Goal: Task Accomplishment & Management: Use online tool/utility

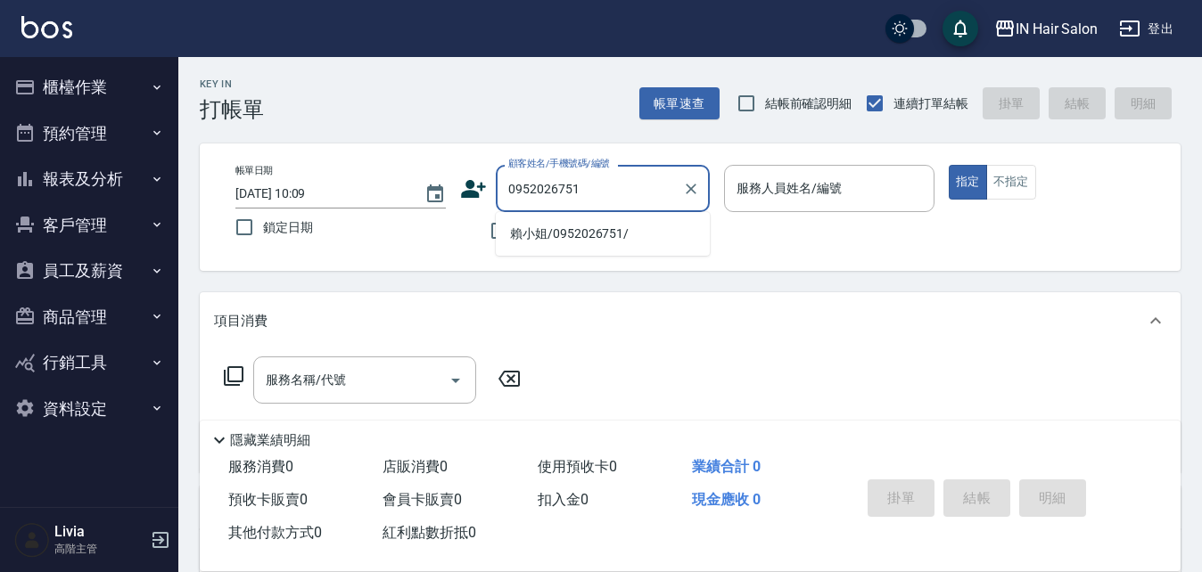
click at [540, 235] on li "賴小姐/0952026751/" at bounding box center [603, 233] width 214 height 29
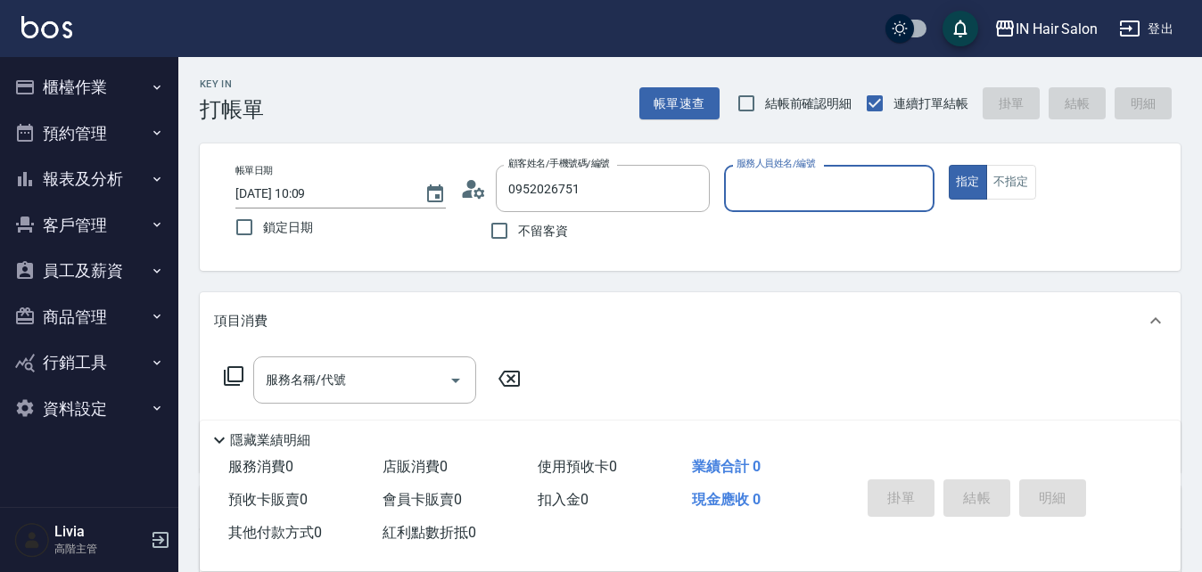
type input "賴小姐/0952026751/"
type input "8號店長Livia-8"
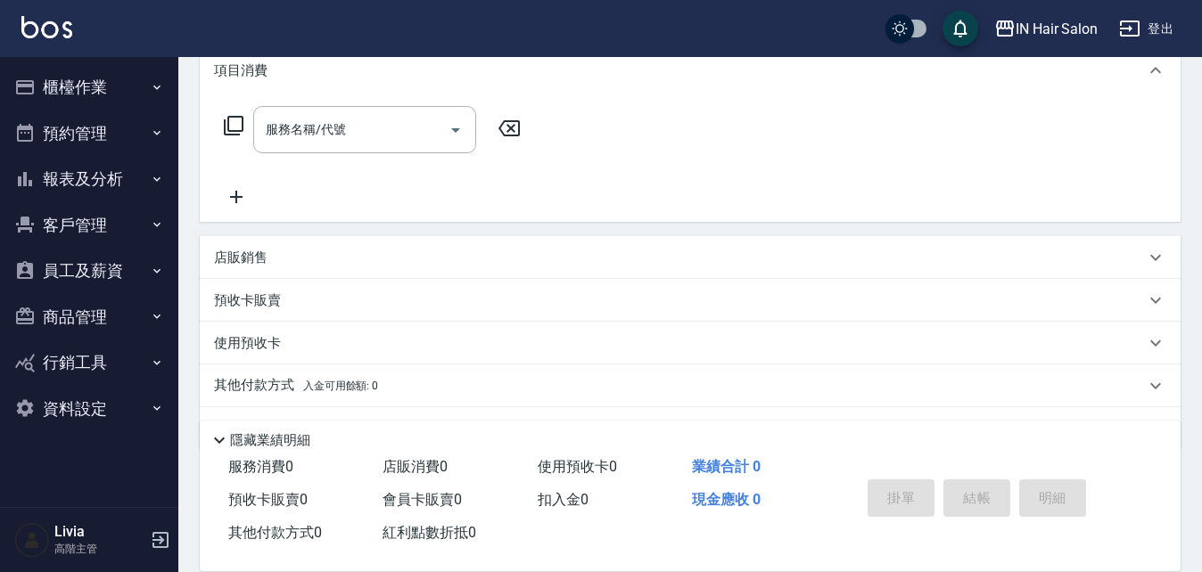
scroll to position [268, 0]
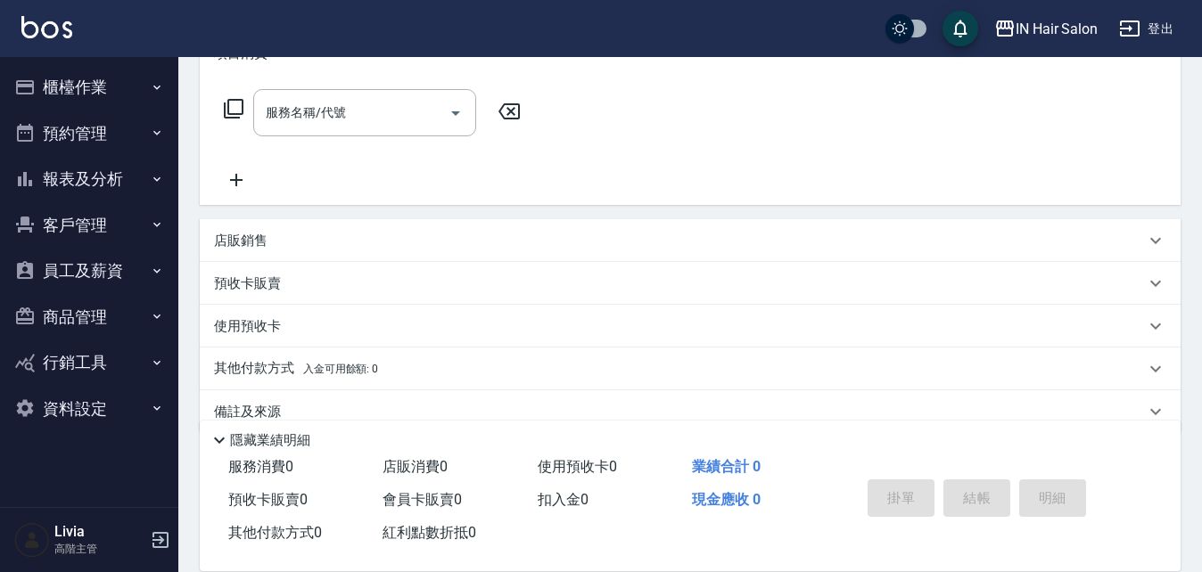
click at [259, 280] on p "預收卡販賣" at bounding box center [247, 284] width 67 height 19
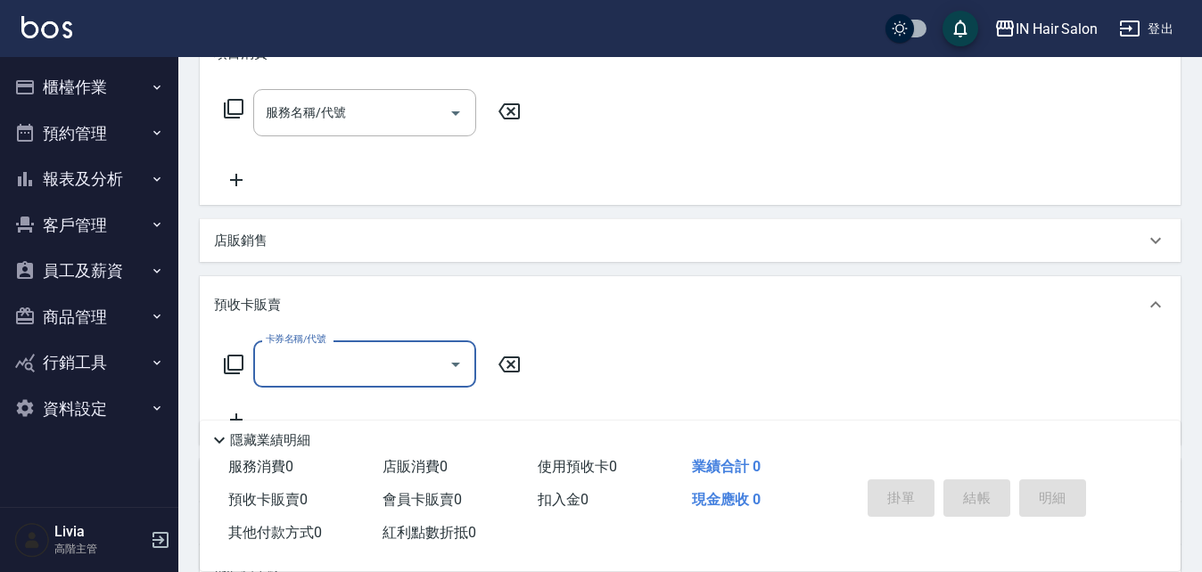
scroll to position [0, 0]
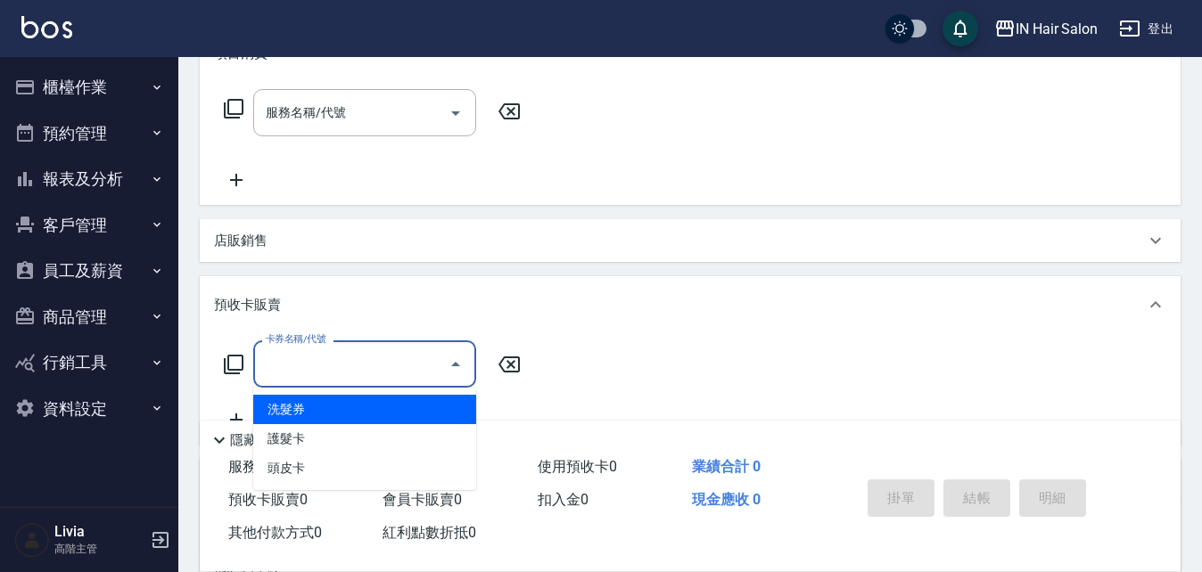
click at [309, 352] on input "卡券名稱/代號" at bounding box center [351, 364] width 180 height 31
drag, startPoint x: 312, startPoint y: 410, endPoint x: 397, endPoint y: 400, distance: 85.3
click at [317, 410] on span "洗髮券" at bounding box center [364, 409] width 223 height 29
type input "洗髮券(102)"
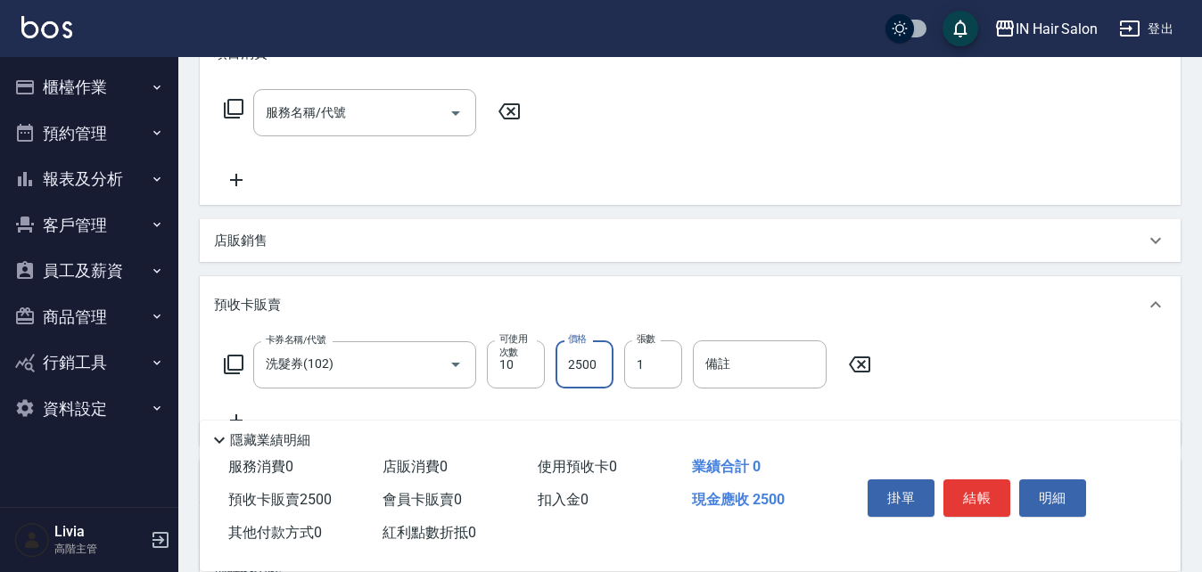
click at [608, 368] on input "2500" at bounding box center [585, 365] width 58 height 48
type input "3000"
click at [724, 374] on input "備註" at bounding box center [760, 365] width 134 height 48
type input "A000232"
click at [979, 492] on button "結帳" at bounding box center [976, 498] width 67 height 37
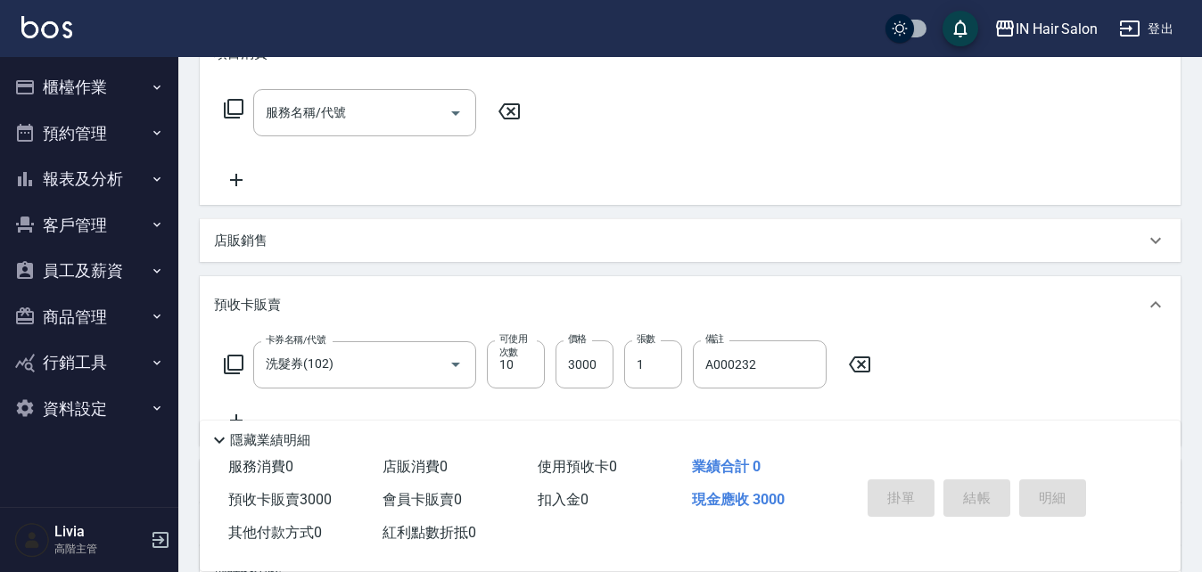
type input "[DATE] 10:52"
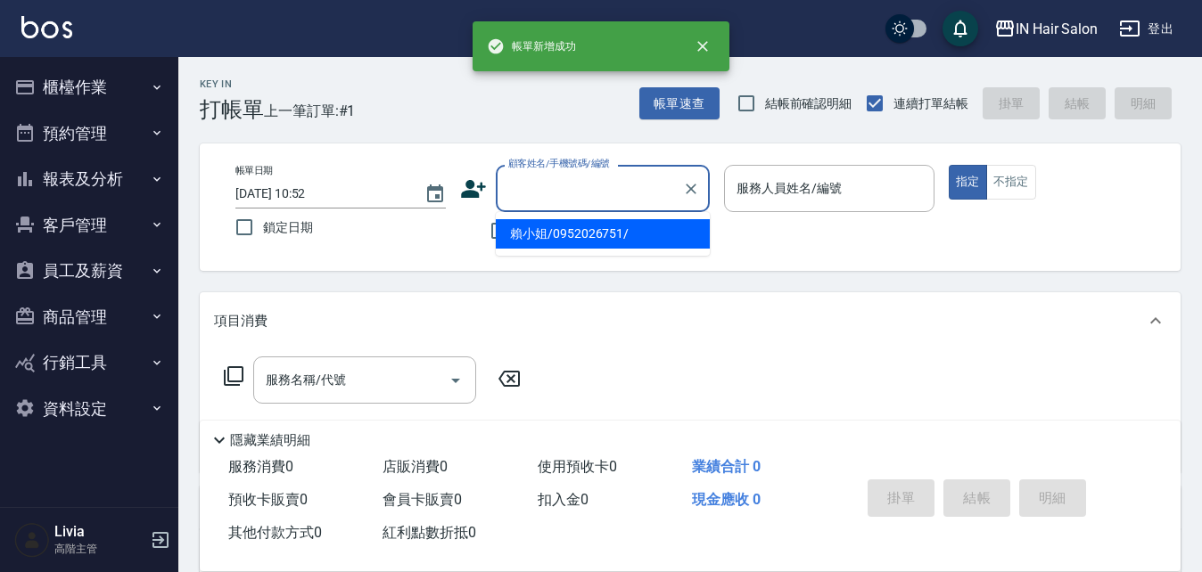
click at [546, 186] on input "顧客姓名/手機號碼/編號" at bounding box center [589, 188] width 171 height 31
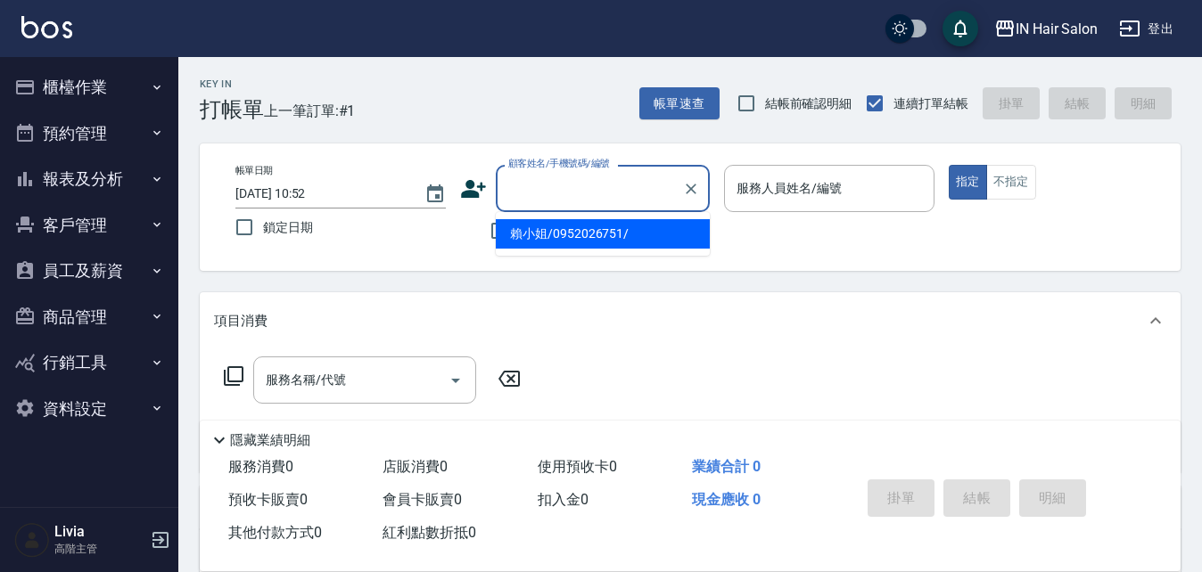
drag, startPoint x: 530, startPoint y: 230, endPoint x: 539, endPoint y: 243, distance: 15.3
click at [531, 232] on li "賴小姐/0952026751/" at bounding box center [603, 233] width 214 height 29
type input "賴小姐/0952026751/"
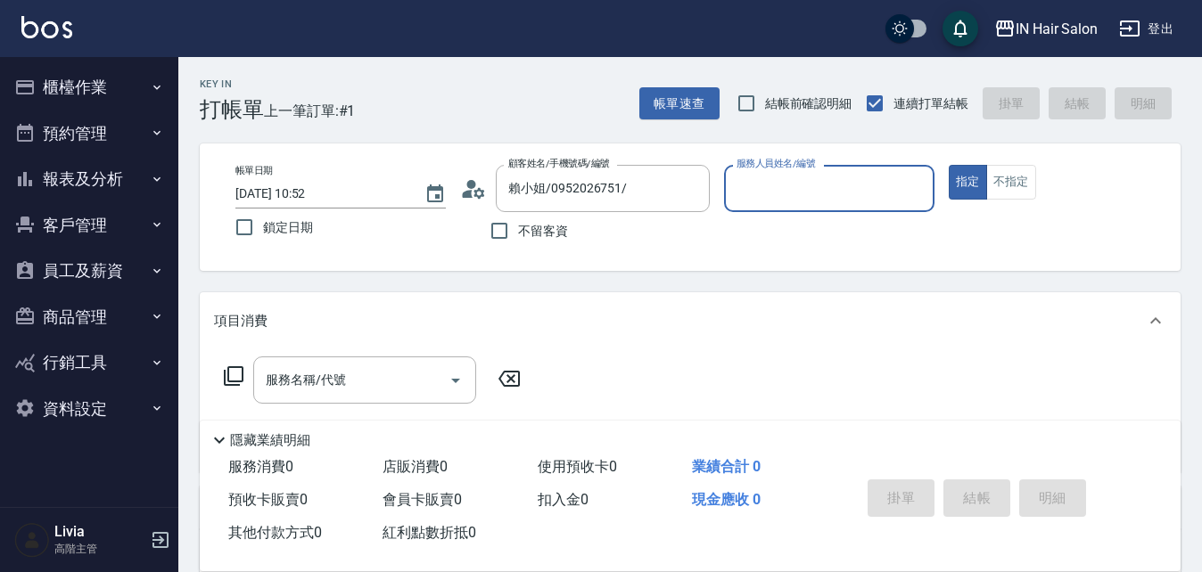
type input "8號店長Livia-8"
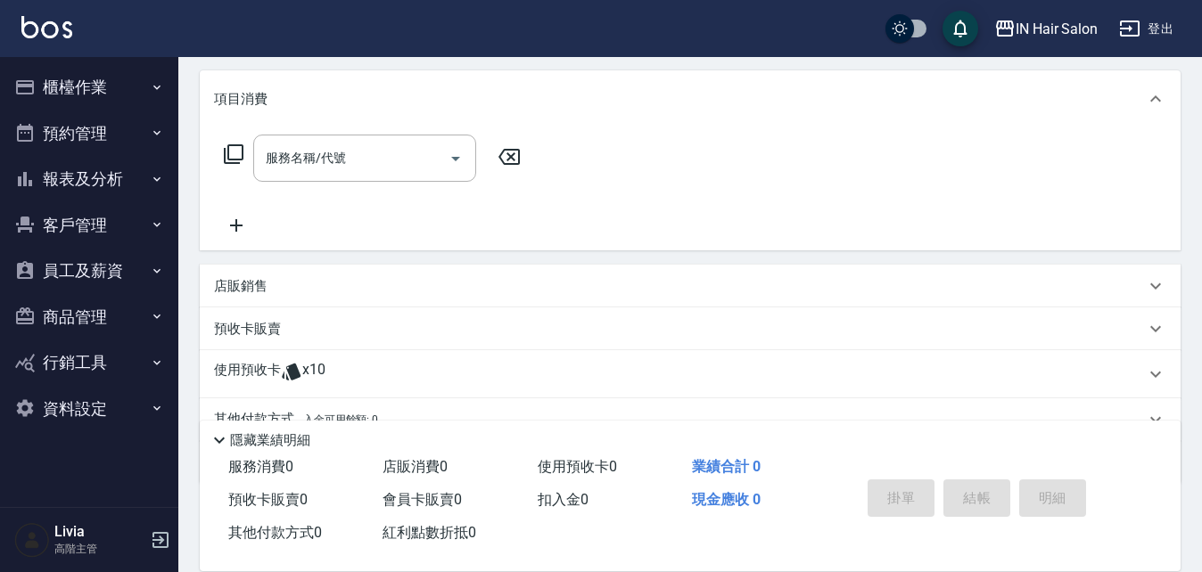
scroll to position [305, 0]
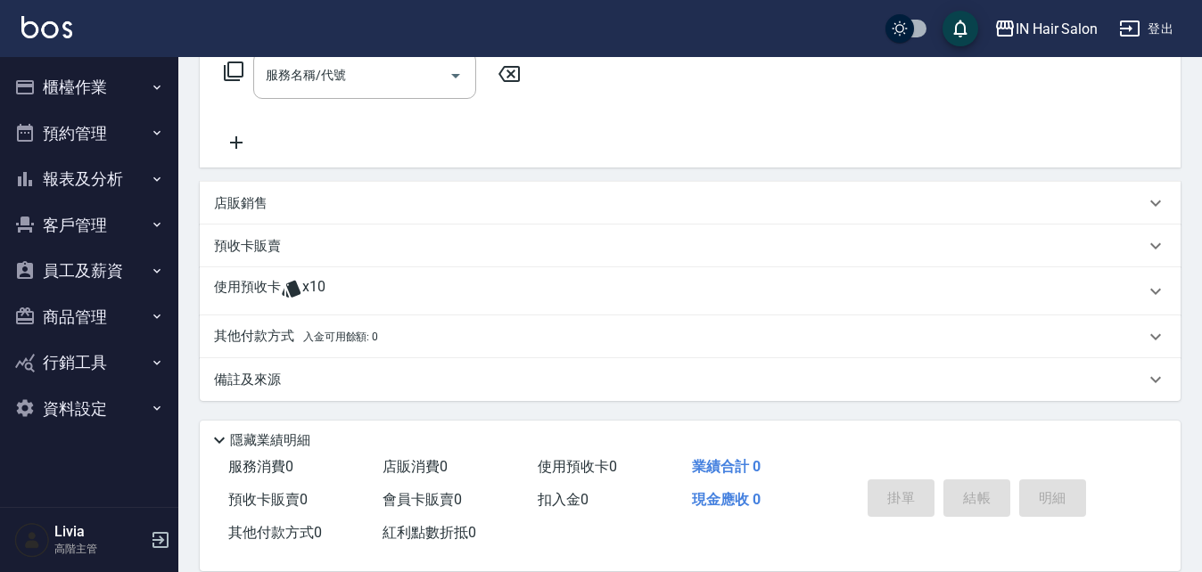
click at [262, 297] on p "使用預收卡" at bounding box center [247, 291] width 67 height 27
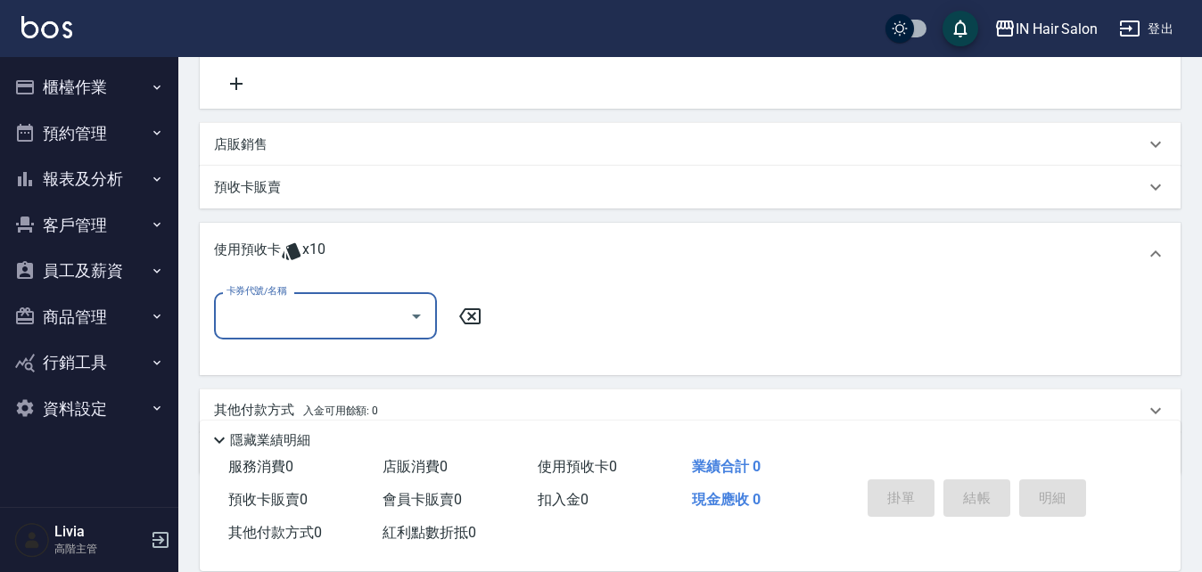
scroll to position [394, 0]
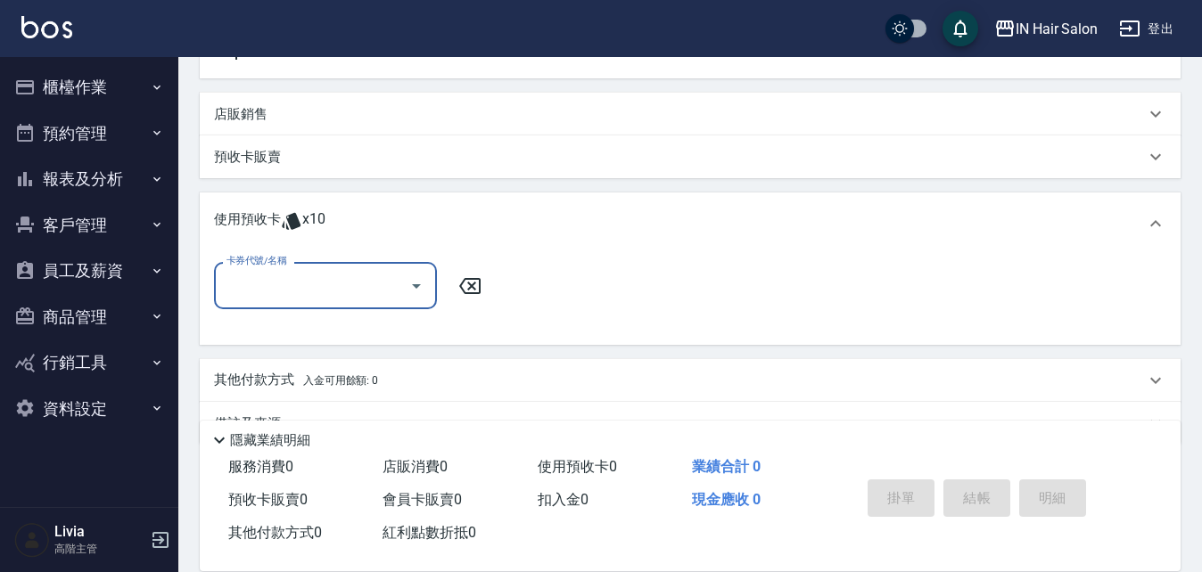
click at [317, 281] on input "卡券代號/名稱" at bounding box center [312, 285] width 180 height 31
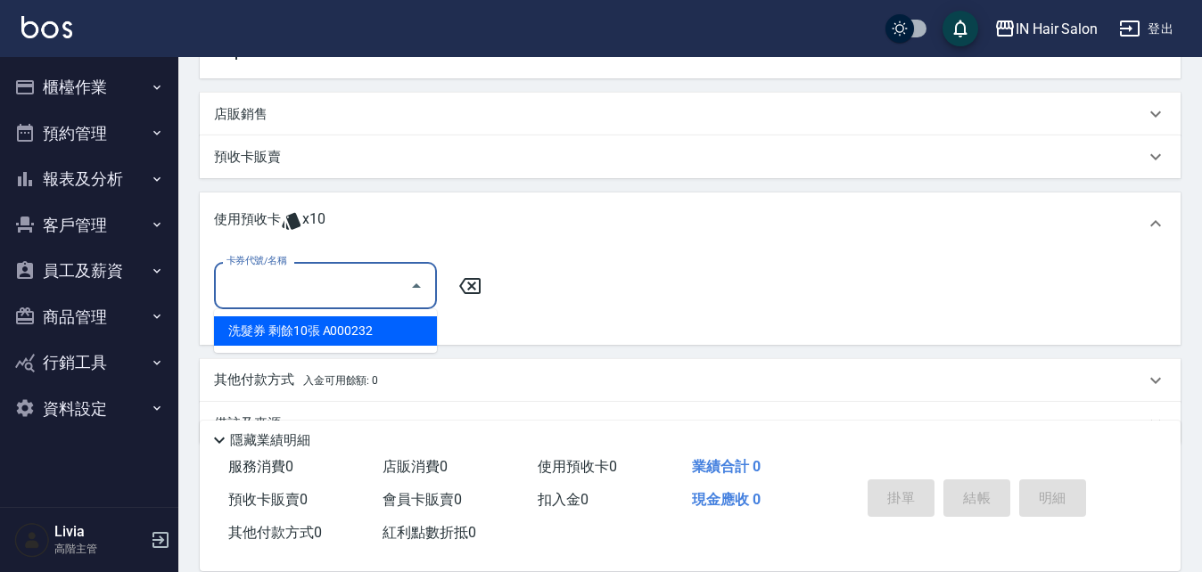
click at [296, 333] on div "洗髮券 剩餘10張 A000232" at bounding box center [325, 331] width 223 height 29
type input "洗髮券 A000232"
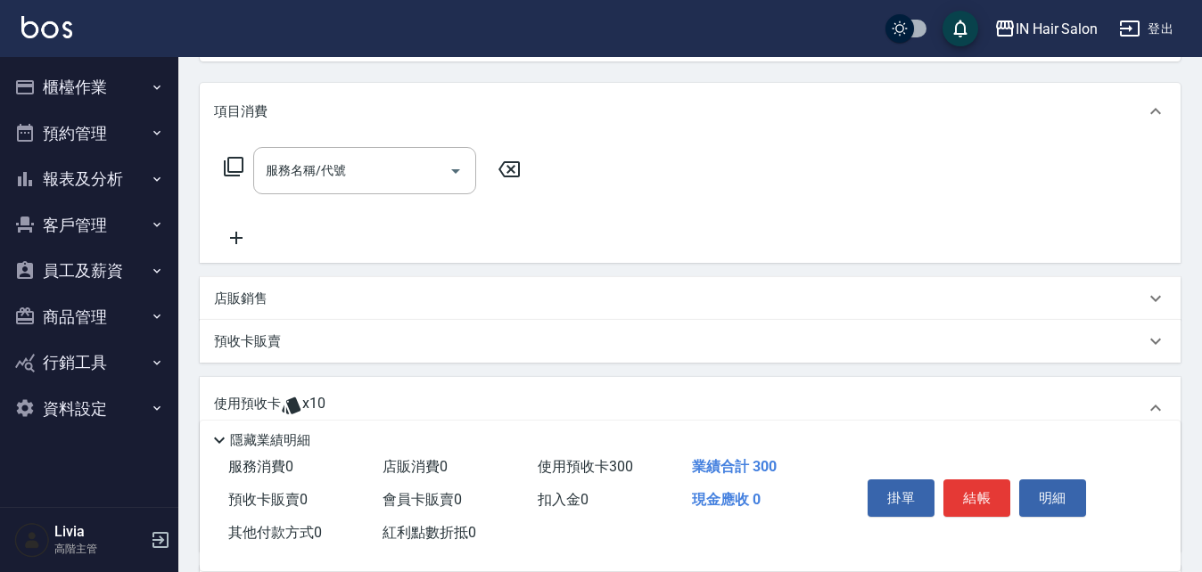
scroll to position [37, 0]
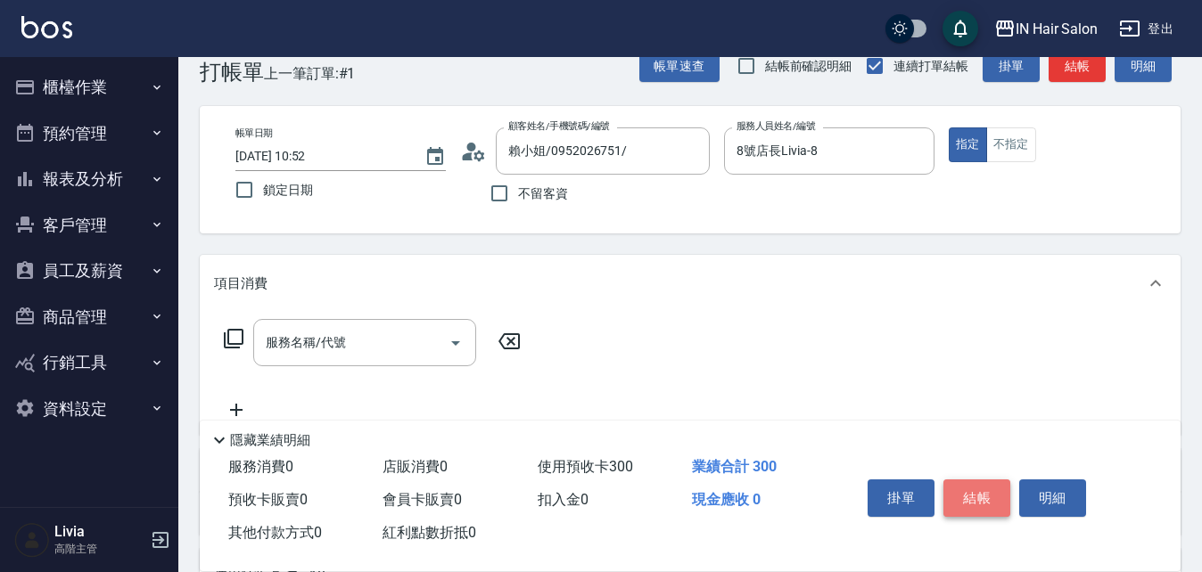
click at [974, 493] on button "結帳" at bounding box center [976, 498] width 67 height 37
type input "[DATE] 10:53"
